Goal: Task Accomplishment & Management: Manage account settings

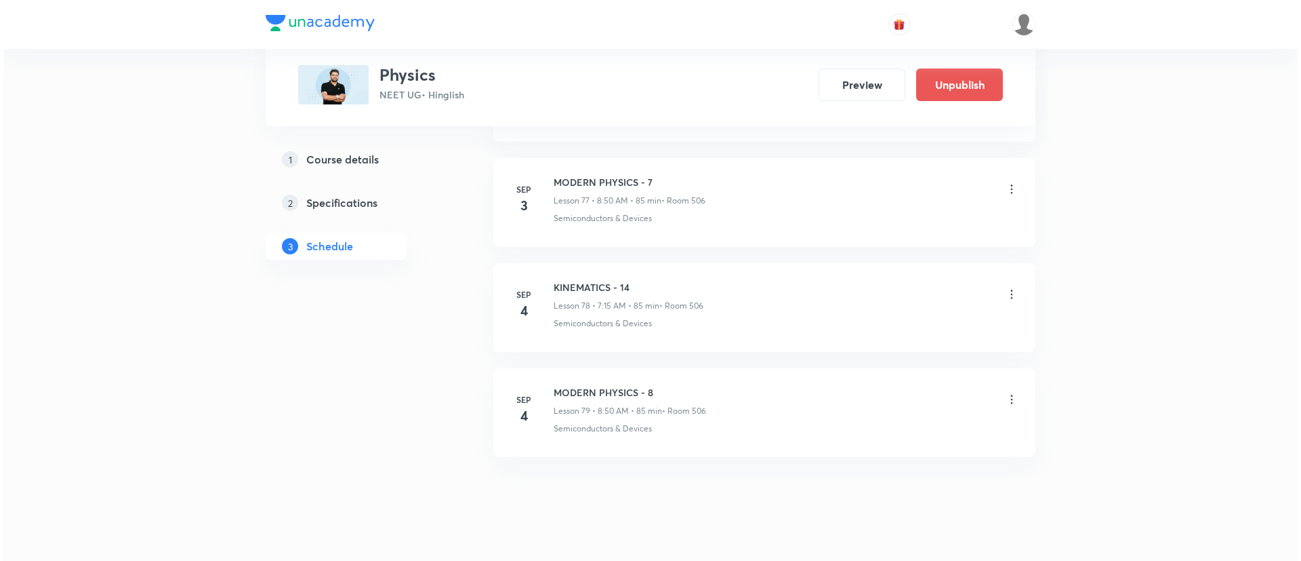
scroll to position [8915, 0]
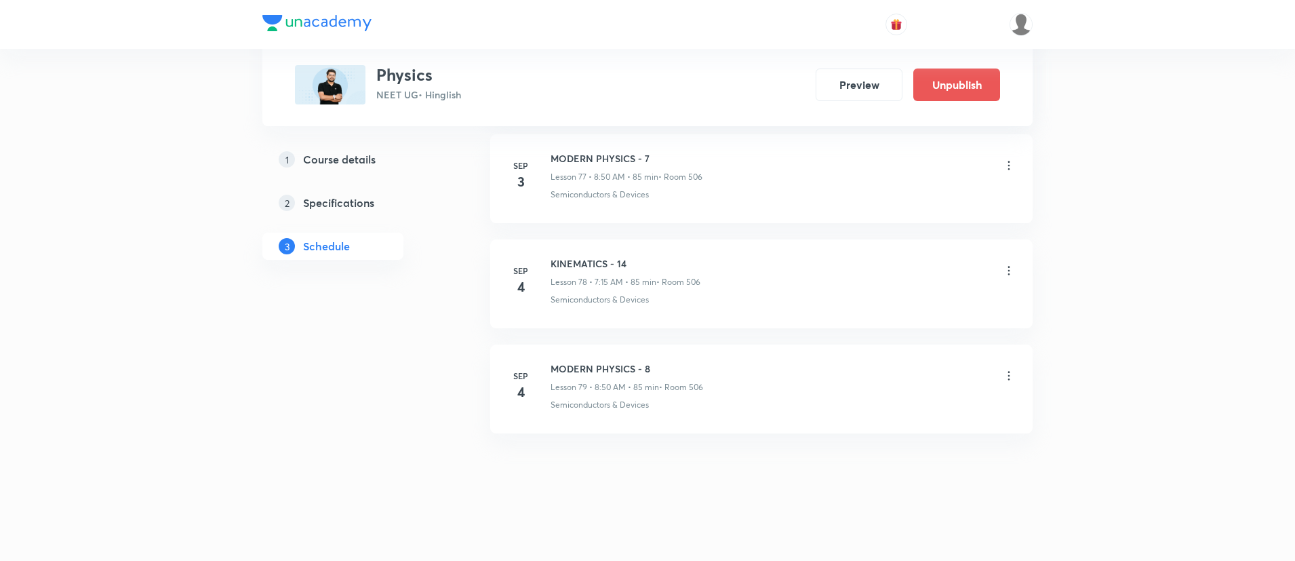
click at [1011, 371] on icon at bounding box center [1009, 376] width 14 height 14
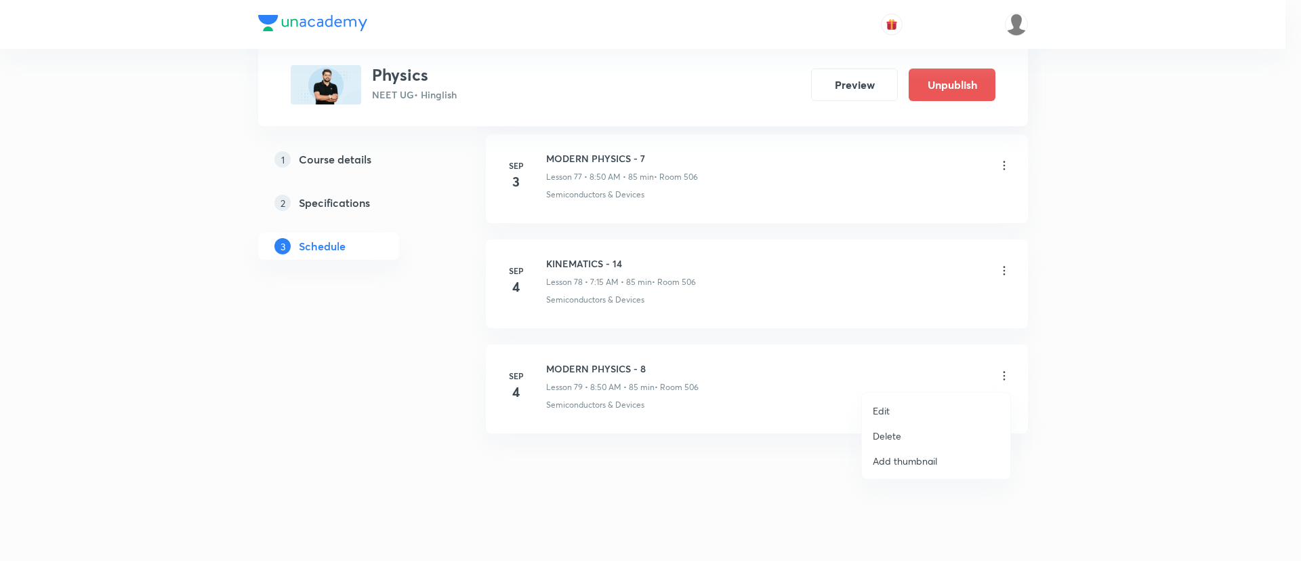
click at [754, 264] on div at bounding box center [650, 280] width 1301 height 561
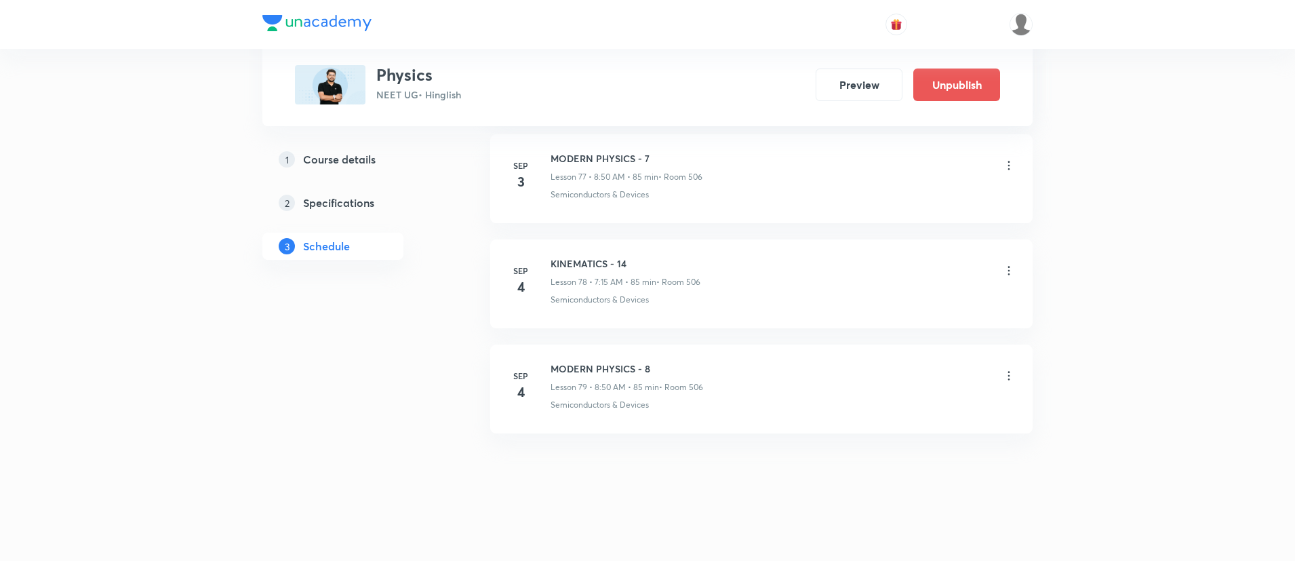
click at [1008, 264] on icon at bounding box center [1009, 271] width 14 height 14
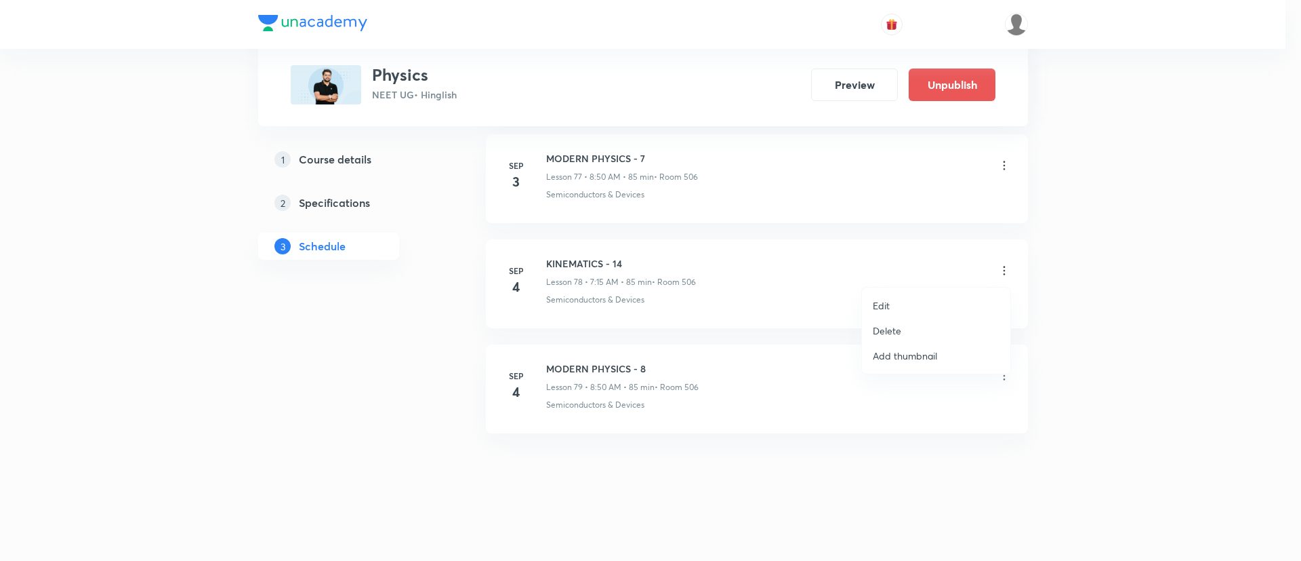
click at [867, 300] on li "Edit" at bounding box center [936, 305] width 148 height 25
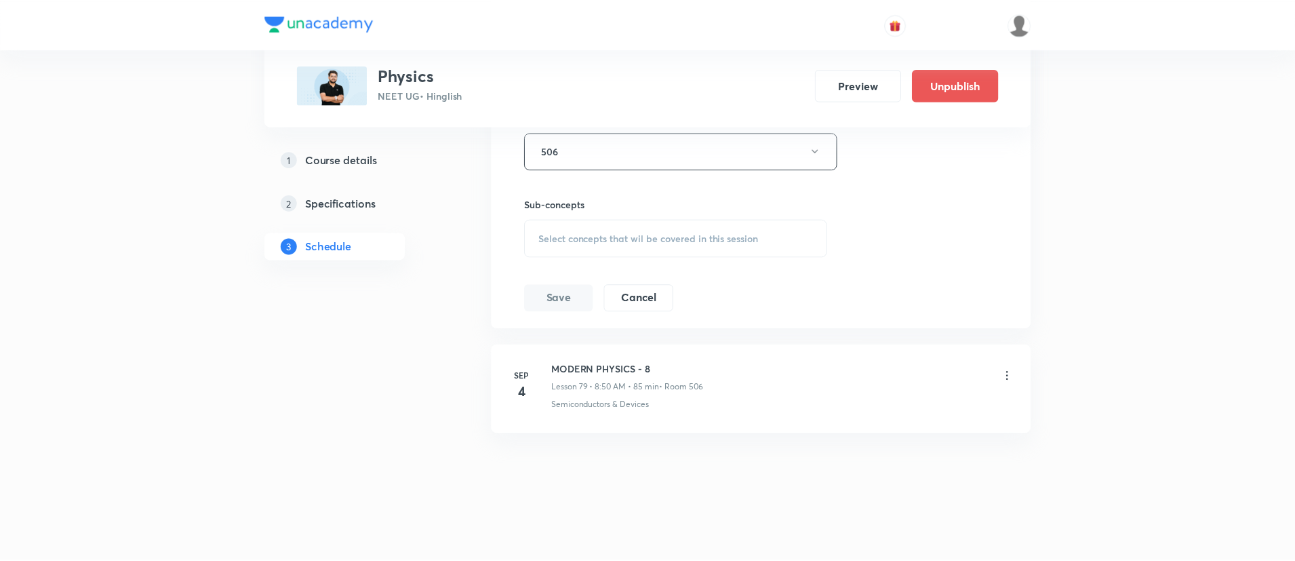
scroll to position [8797, 0]
click at [653, 225] on div "Select concepts that wil be covered in this session" at bounding box center [675, 238] width 304 height 38
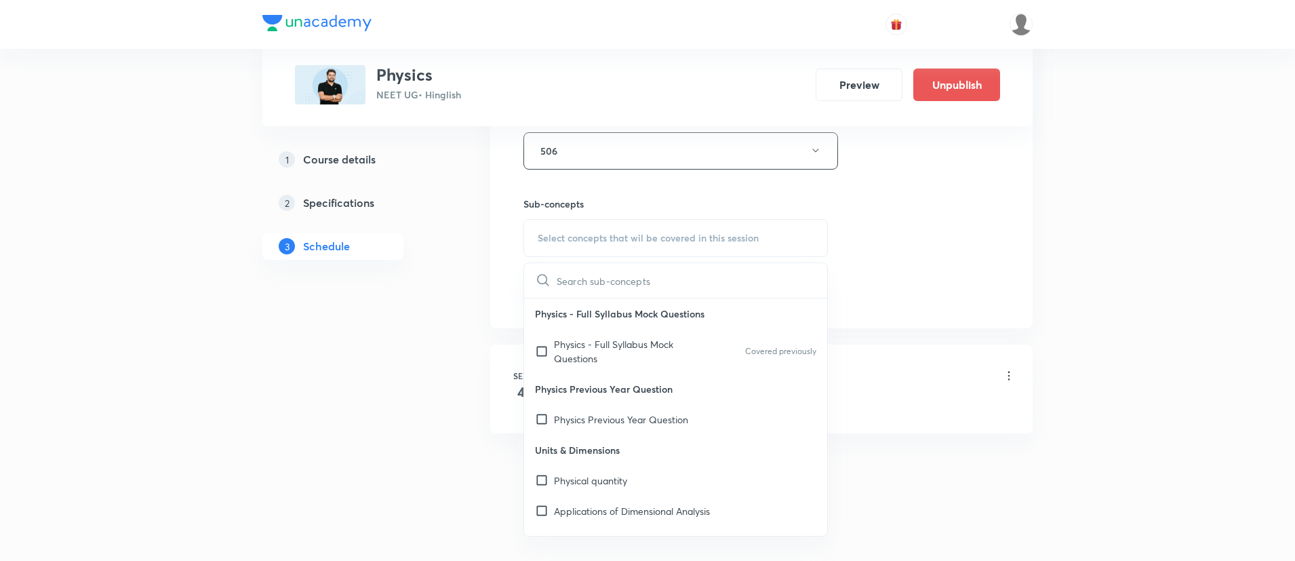
click at [667, 349] on p "Physics - Full Syllabus Mock Questions" at bounding box center [622, 351] width 137 height 28
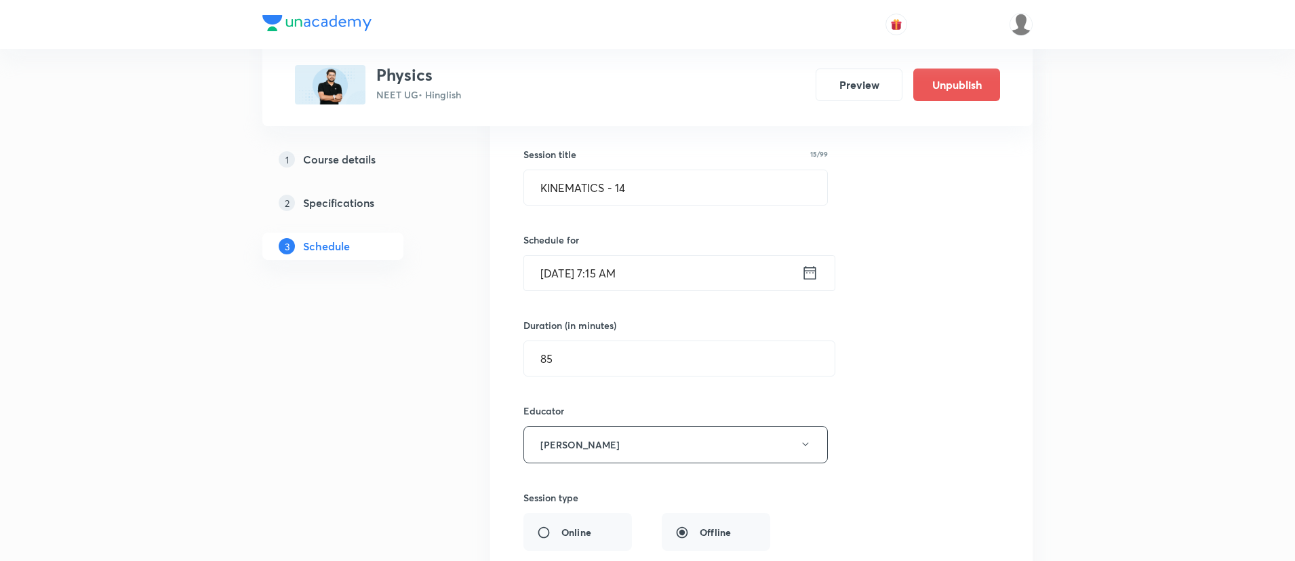
scroll to position [8326, 0]
click at [811, 276] on icon at bounding box center [809, 273] width 17 height 19
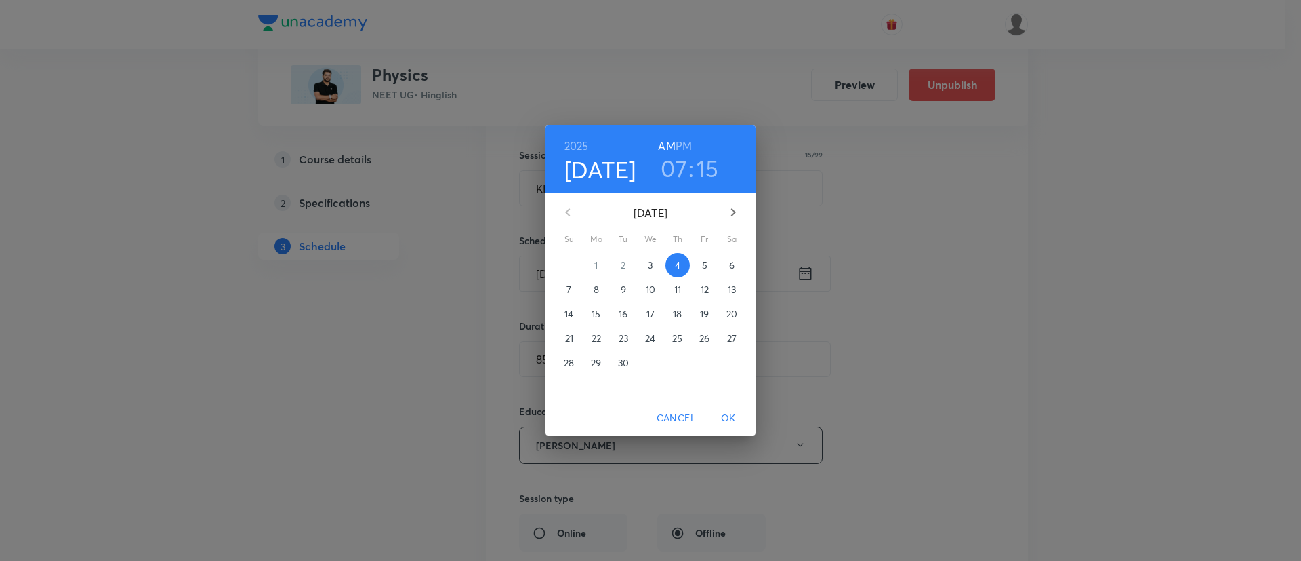
click at [700, 163] on h3 "15" at bounding box center [708, 168] width 22 height 28
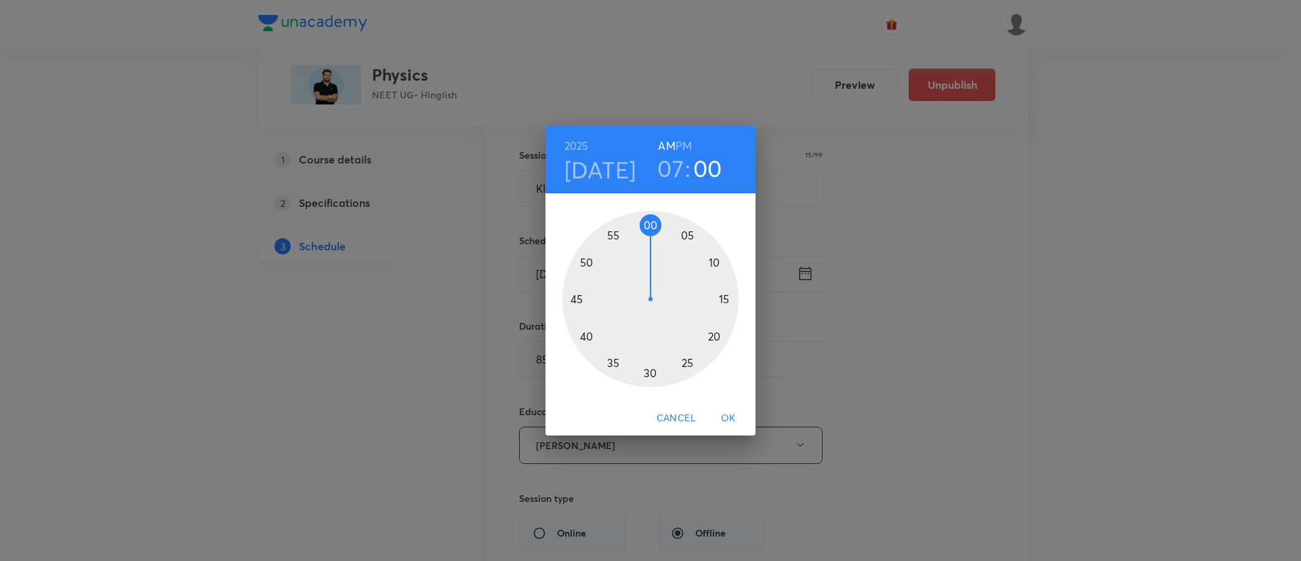
click at [647, 222] on div at bounding box center [651, 299] width 176 height 176
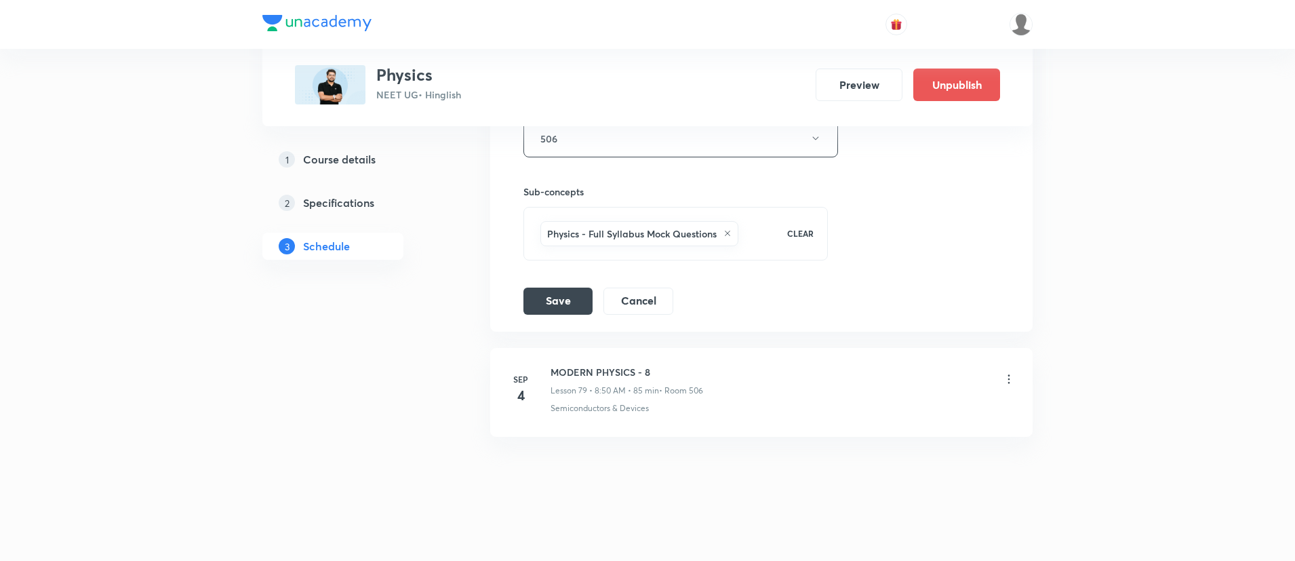
scroll to position [8813, 0]
click at [563, 285] on button "Save" at bounding box center [557, 296] width 69 height 27
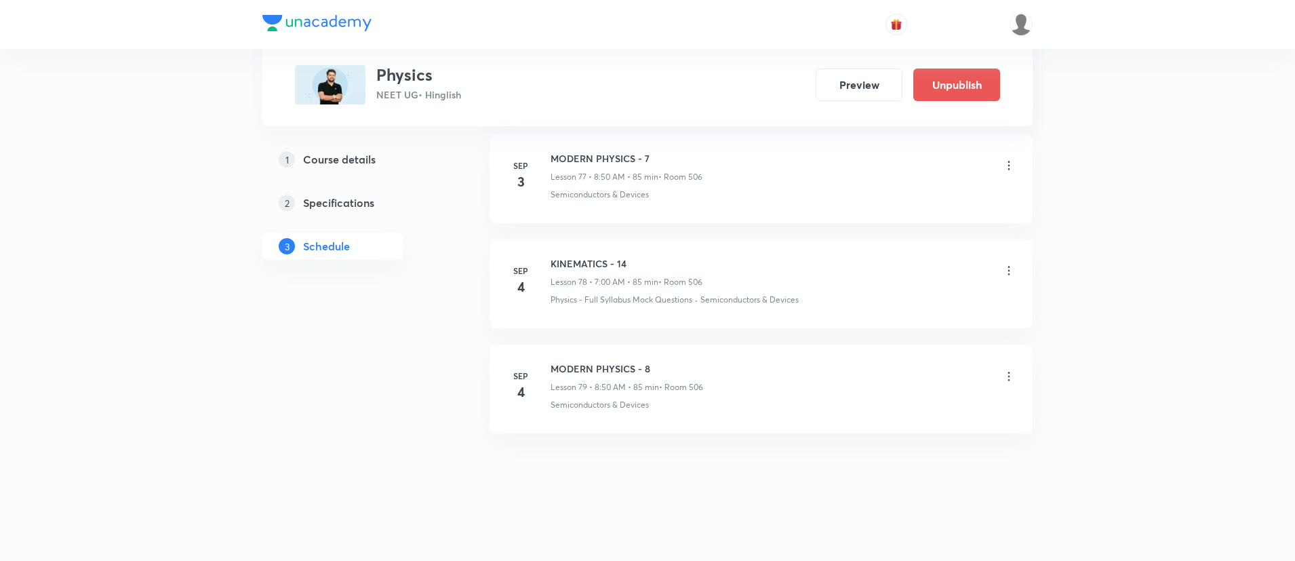
scroll to position [8205, 0]
